Goal: Task Accomplishment & Management: Complete application form

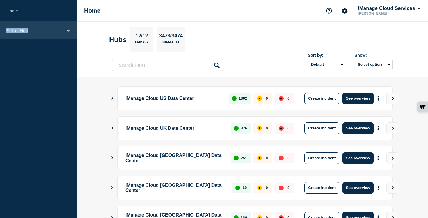
click at [59, 28] on p "Select Hub" at bounding box center [34, 30] width 56 height 5
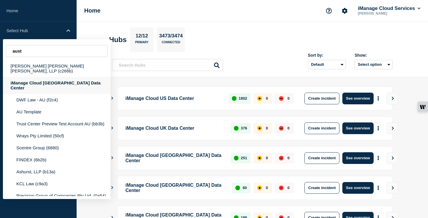
type input "aust"
click at [55, 80] on div "iManage Cloud [GEOGRAPHIC_DATA] Data Center" at bounding box center [57, 85] width 108 height 17
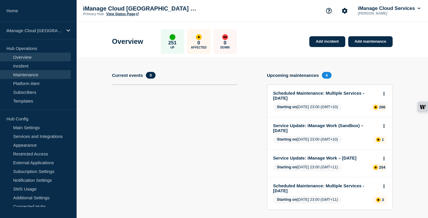
click at [33, 75] on link "Maintenance" at bounding box center [35, 74] width 71 height 9
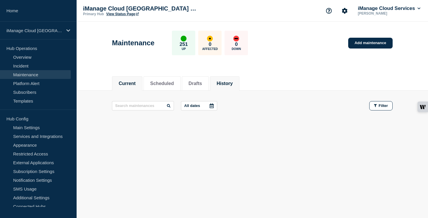
click at [228, 86] on button "History" at bounding box center [225, 83] width 16 height 5
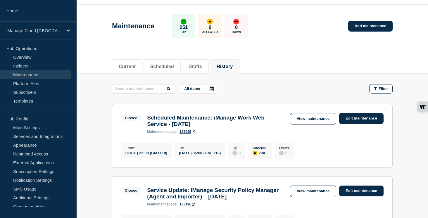
scroll to position [18, 0]
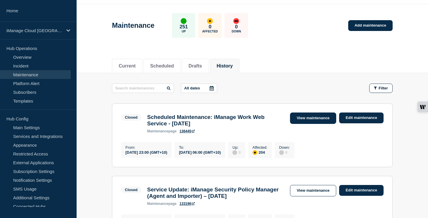
click at [317, 121] on link "View maintenance" at bounding box center [313, 118] width 46 height 11
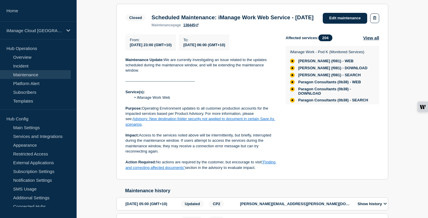
scroll to position [114, 0]
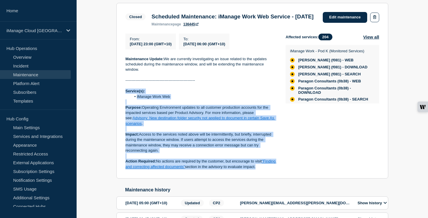
drag, startPoint x: 275, startPoint y: 179, endPoint x: 116, endPoint y: 105, distance: 176.3
click at [116, 105] on div "Back Back to Maintenances Closed Scheduled Maintenance: iManage Work Web Servic…" at bounding box center [252, 110] width 281 height 267
copy div "Service(s): iManage Work Web Purpose: Operating Environment updates to all cust…"
drag, startPoint x: 203, startPoint y: 25, endPoint x: 151, endPoint y: 18, distance: 52.2
click at [151, 18] on h3 "Scheduled Maintenance: iManage Work Web Service - [DATE]" at bounding box center [232, 16] width 162 height 6
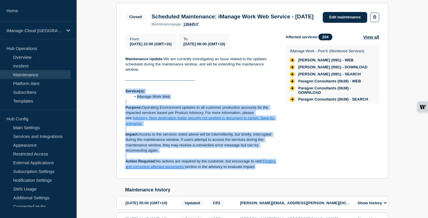
copy h3 "Scheduled Maintenance: iManage Work Web Service - [DATE]"
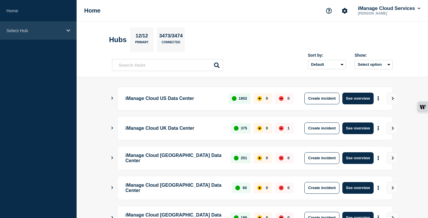
click at [52, 36] on div "Select Hub" at bounding box center [38, 31] width 77 height 18
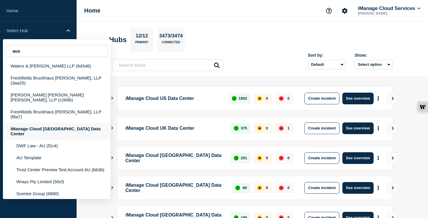
type input "aus"
click at [54, 123] on div "iManage Cloud [GEOGRAPHIC_DATA] Data Center" at bounding box center [57, 131] width 108 height 17
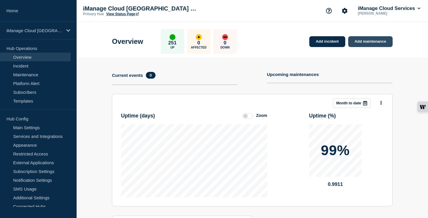
click at [374, 46] on link "Add maintenance" at bounding box center [370, 41] width 44 height 11
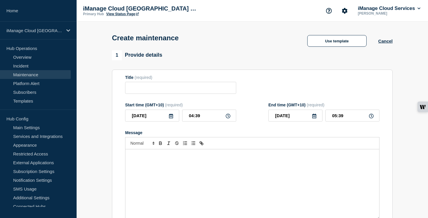
checkbox input "true"
click at [159, 176] on div "Message" at bounding box center [252, 184] width 254 height 70
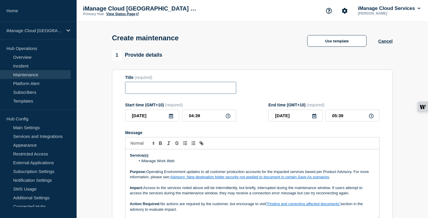
click at [154, 91] on input "Title" at bounding box center [180, 88] width 111 height 12
paste input "Scheduled Maintenance: iManage Work Web Service - [DATE]"
click at [215, 92] on input "Scheduled Maintenance: iManage Work Web Service - [DATE]" at bounding box center [180, 88] width 111 height 12
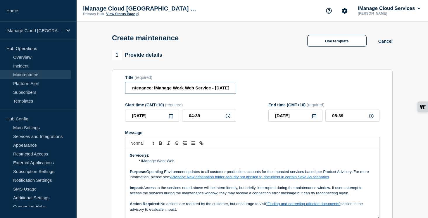
type input "Scheduled Maintenance: iManage Work Web Service - September 12, 2025"
click at [174, 122] on input "2025-09-11" at bounding box center [152, 116] width 54 height 12
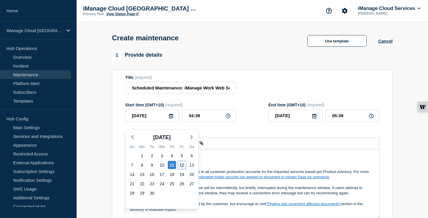
click at [183, 166] on div "12" at bounding box center [182, 165] width 8 height 8
type input "2025-09-12"
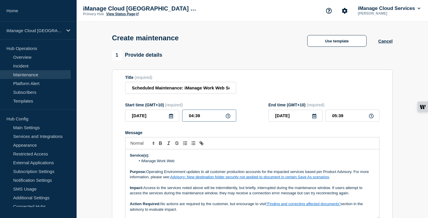
drag, startPoint x: 200, startPoint y: 119, endPoint x: 166, endPoint y: 118, distance: 34.5
click at [166, 118] on div "2025-09-12 04:39" at bounding box center [180, 116] width 111 height 12
type input "23:00"
type input "2025-09-13"
drag, startPoint x: 346, startPoint y: 120, endPoint x: 322, endPoint y: 120, distance: 24.6
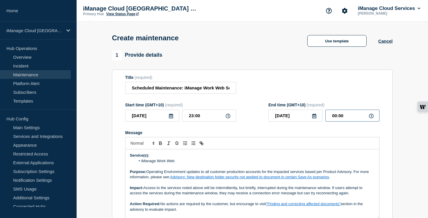
click at [322, 120] on div "2025-09-13 00:00" at bounding box center [323, 116] width 111 height 12
type input "05:00"
click at [274, 135] on div "Message" at bounding box center [252, 132] width 254 height 5
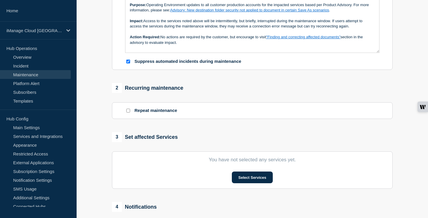
scroll to position [171, 0]
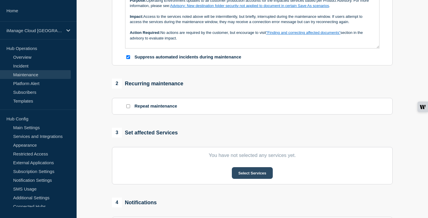
click at [256, 179] on button "Select Services" at bounding box center [252, 173] width 41 height 12
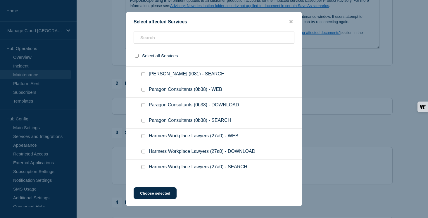
scroll to position [4, 0]
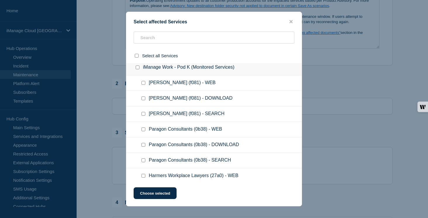
click at [137, 69] on input "iManage Work - Pod K (Monitored Services) checkbox" at bounding box center [138, 67] width 4 height 4
checkbox input "true"
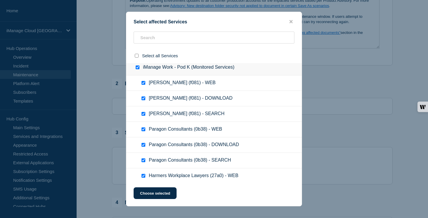
checkbox input "true"
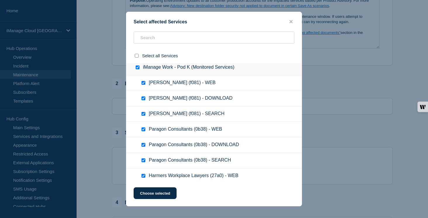
checkbox input "true"
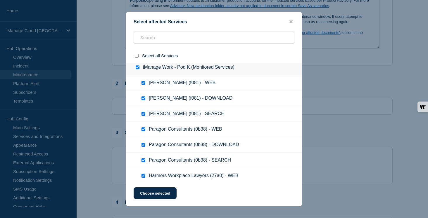
checkbox input "true"
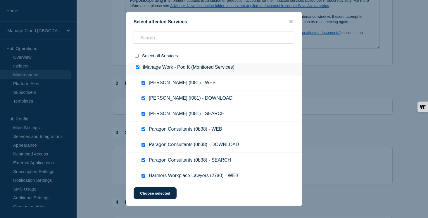
checkbox input "true"
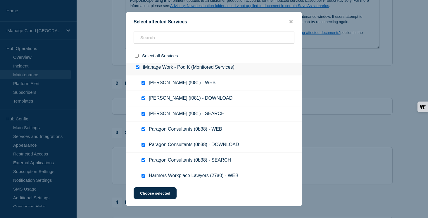
checkbox input "true"
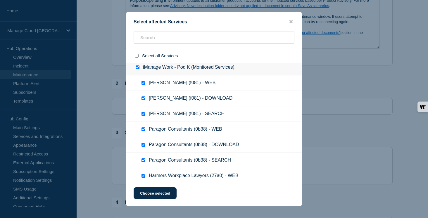
checkbox input "true"
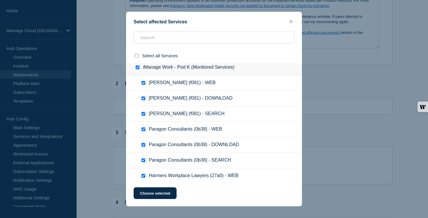
checkbox input "true"
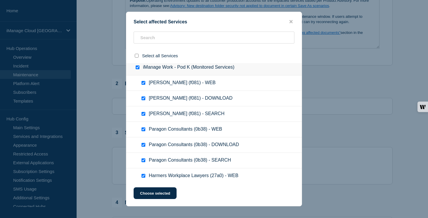
checkbox input "true"
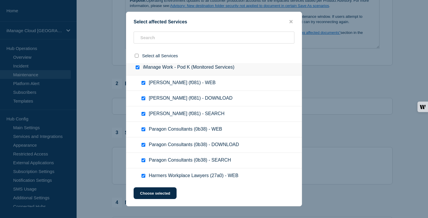
checkbox input "true"
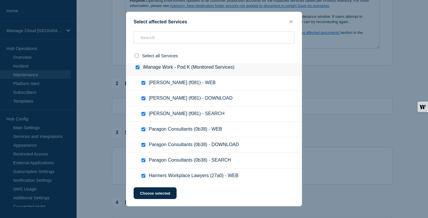
checkbox input "true"
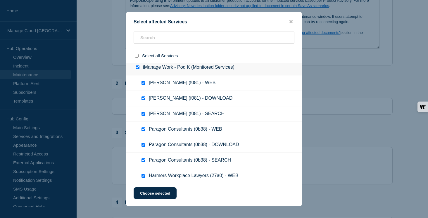
checkbox input "true"
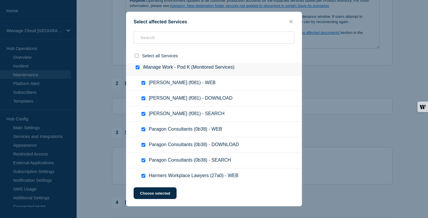
checkbox input "true"
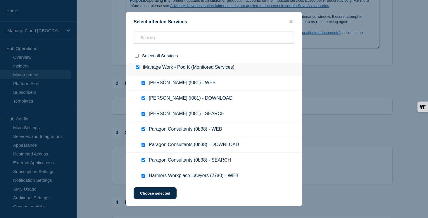
checkbox input "true"
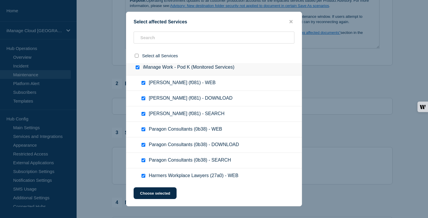
checkbox input "true"
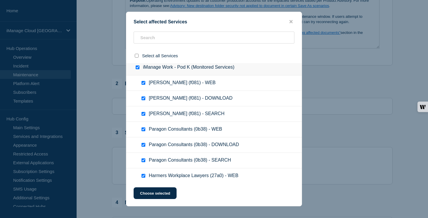
checkbox input "true"
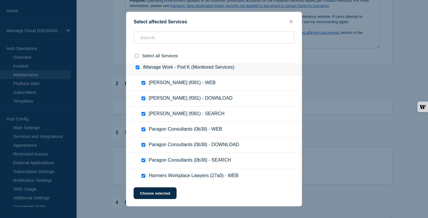
checkbox input "true"
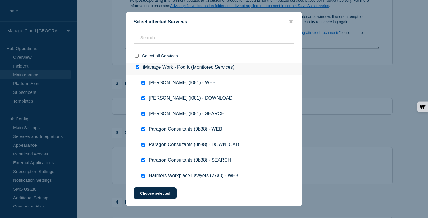
checkbox input "true"
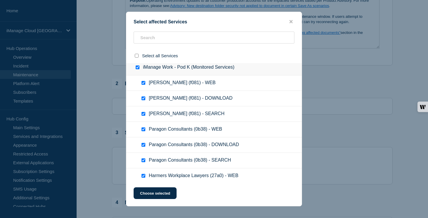
checkbox input "true"
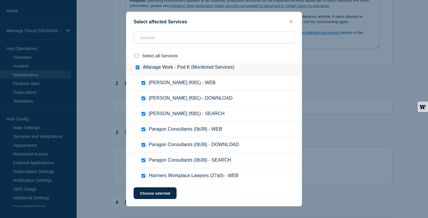
checkbox input "true"
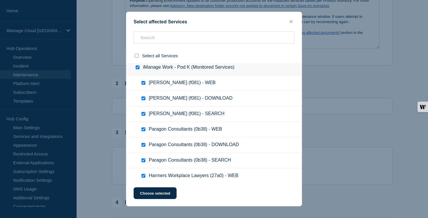
checkbox input "true"
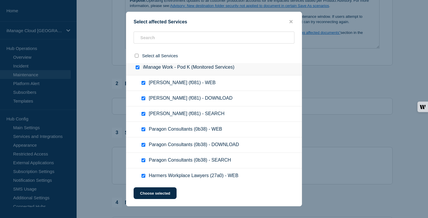
checkbox input "true"
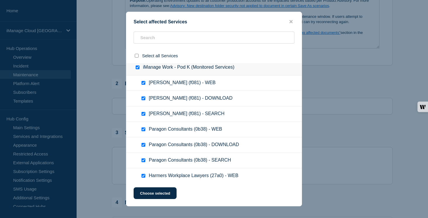
checkbox input "true"
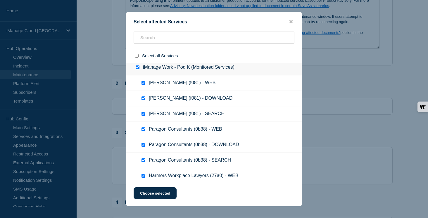
checkbox input "true"
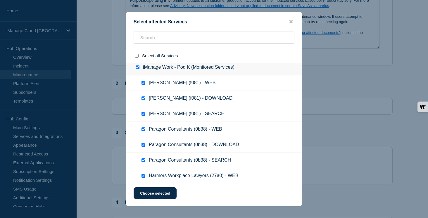
checkbox input "true"
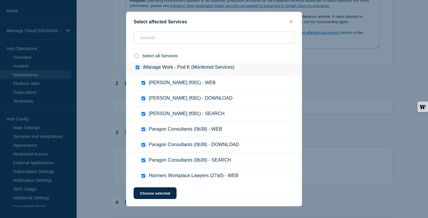
checkbox input "true"
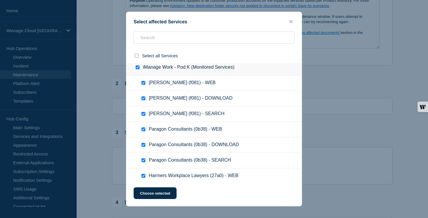
checkbox input "true"
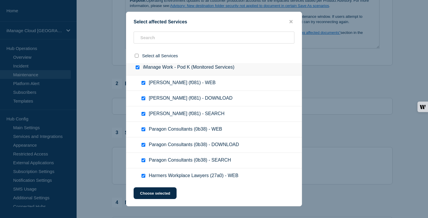
checkbox input "true"
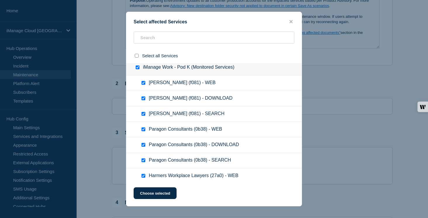
checkbox input "true"
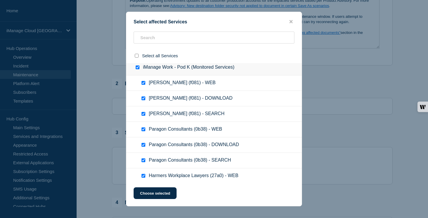
checkbox input "true"
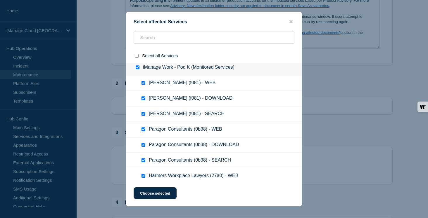
checkbox input "true"
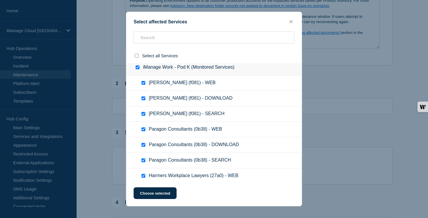
checkbox input "true"
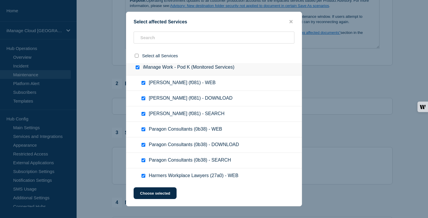
checkbox input "true"
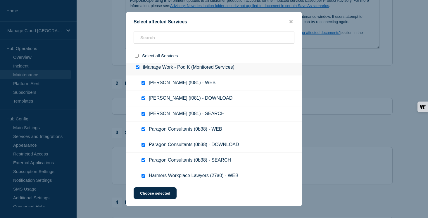
checkbox input "true"
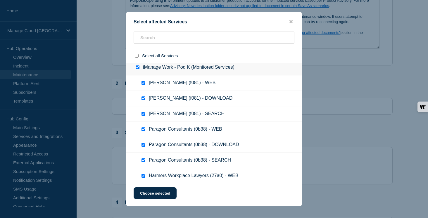
checkbox input "true"
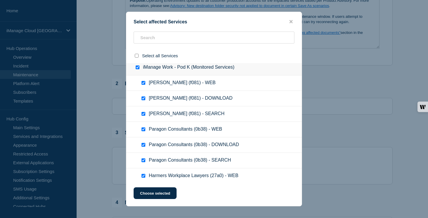
checkbox input "true"
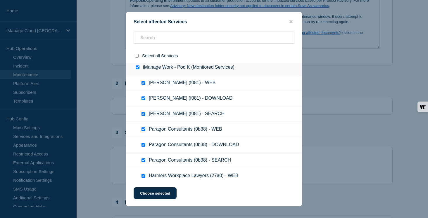
checkbox input "true"
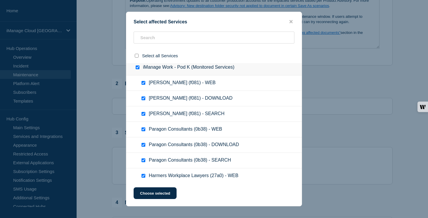
checkbox input "true"
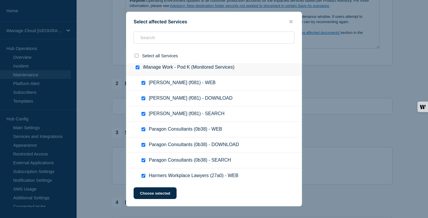
checkbox input "true"
click at [158, 195] on button "Choose selected" at bounding box center [155, 193] width 43 height 12
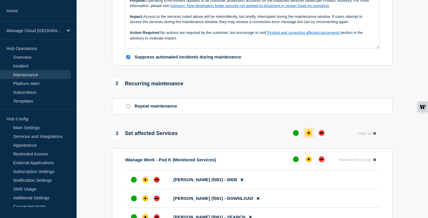
click at [309, 136] on div "affected" at bounding box center [309, 133] width 6 height 6
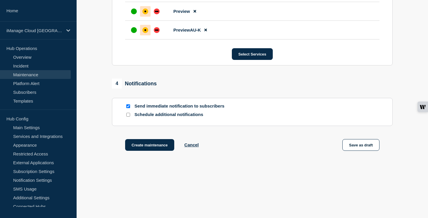
scroll to position [4338, 0]
click at [129, 114] on input "Schedule additional notifications" at bounding box center [128, 115] width 4 height 4
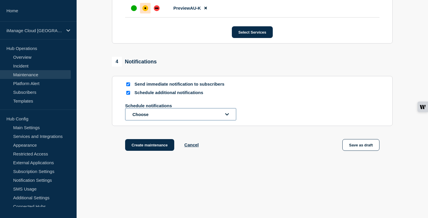
click at [139, 120] on button "Choose" at bounding box center [180, 114] width 111 height 12
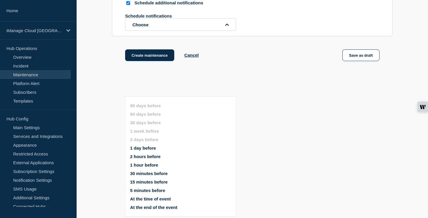
scroll to position [4328, 0]
click at [147, 146] on button "1 day before" at bounding box center [143, 148] width 26 height 5
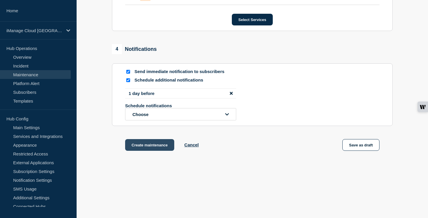
click at [155, 151] on button "Create maintenance" at bounding box center [149, 145] width 49 height 12
